Goal: Information Seeking & Learning: Learn about a topic

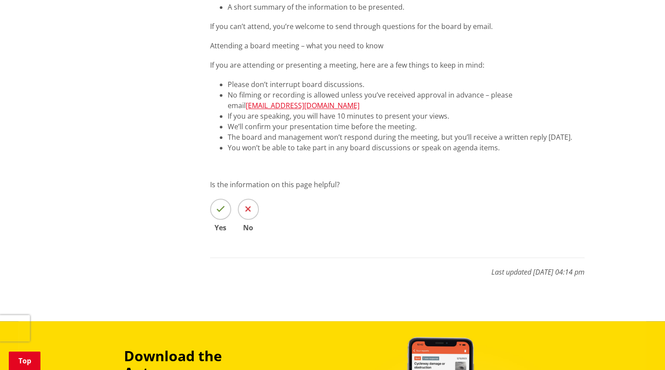
scroll to position [703, 0]
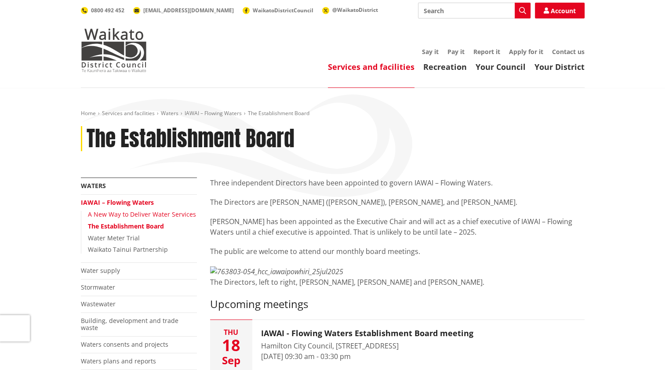
click at [154, 216] on link "A New Way to Deliver Water Services" at bounding box center [142, 214] width 108 height 8
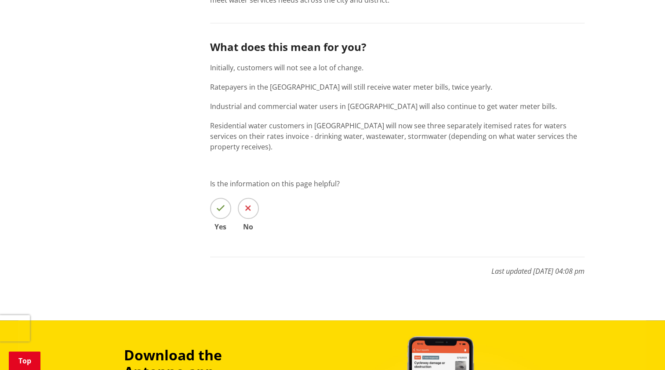
scroll to position [923, 0]
